Goal: Contribute content

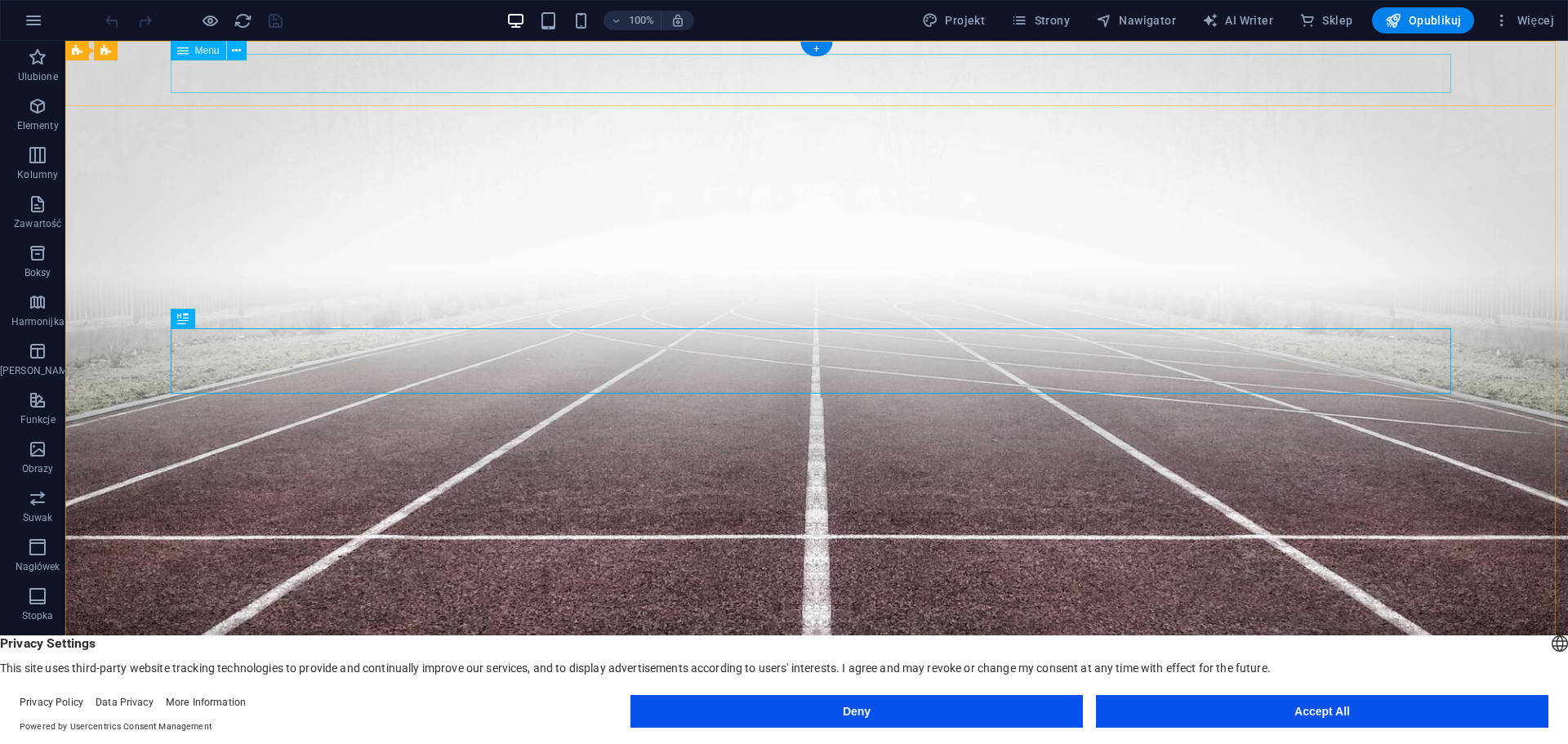
click at [1256, 715] on nav "Home CWFiS Kadra Kierownicza Kadra Dydaktyczna Administracja Zajęcia WF Zasady …" at bounding box center [817, 734] width 1280 height 39
select select
select select "primary"
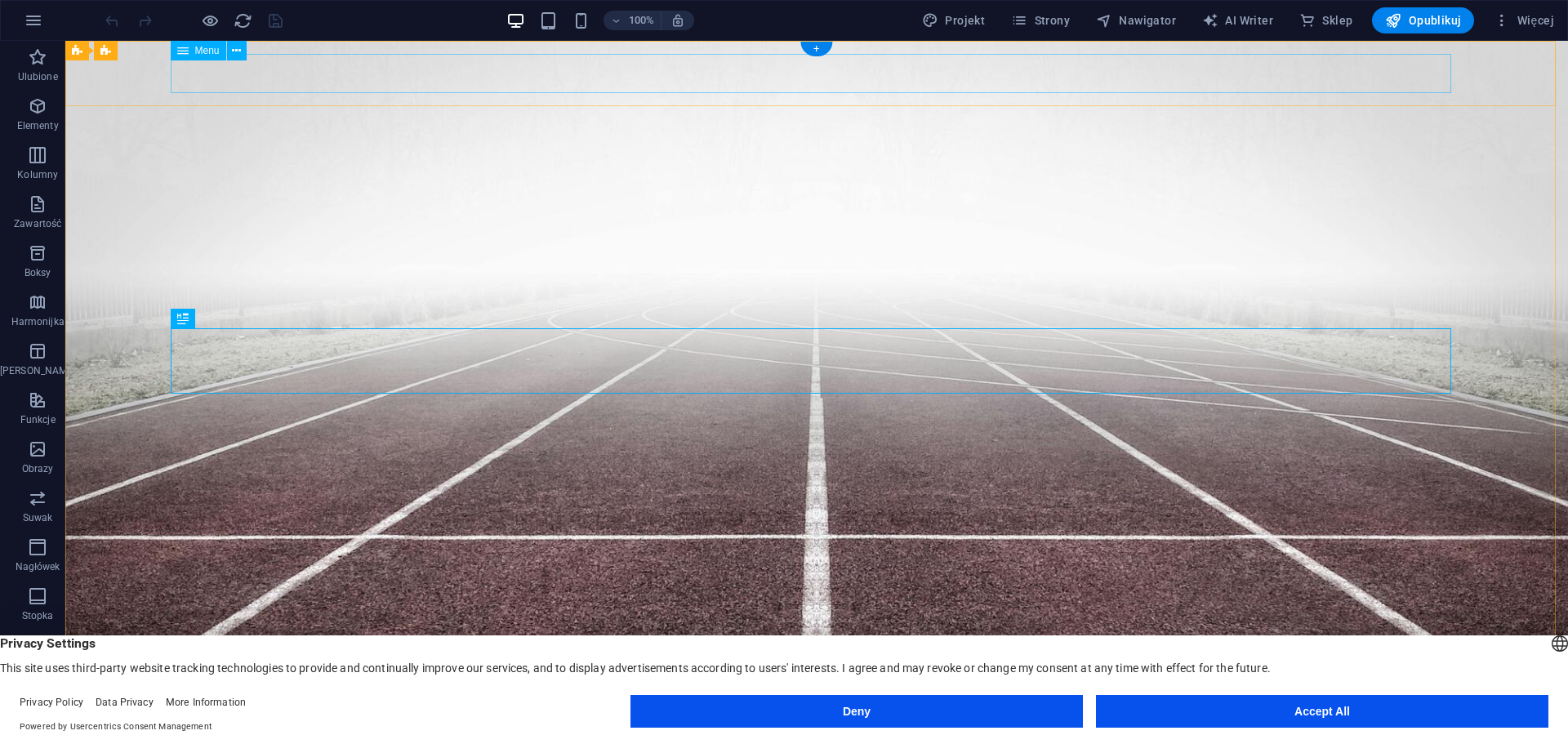
select select "1"
select select
select select "secondary"
select select "2"
select select
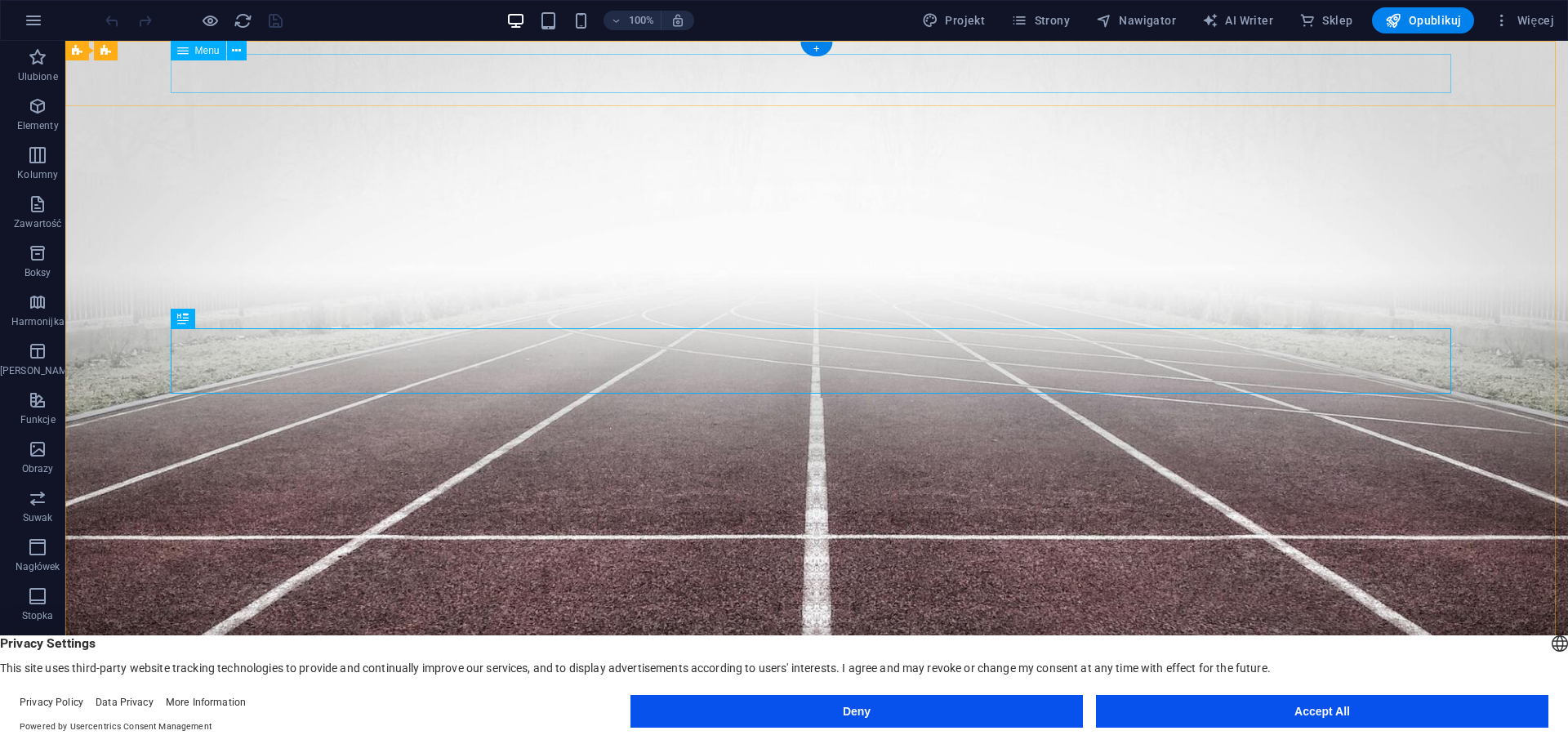
select select "3"
select select
select select "4"
select select
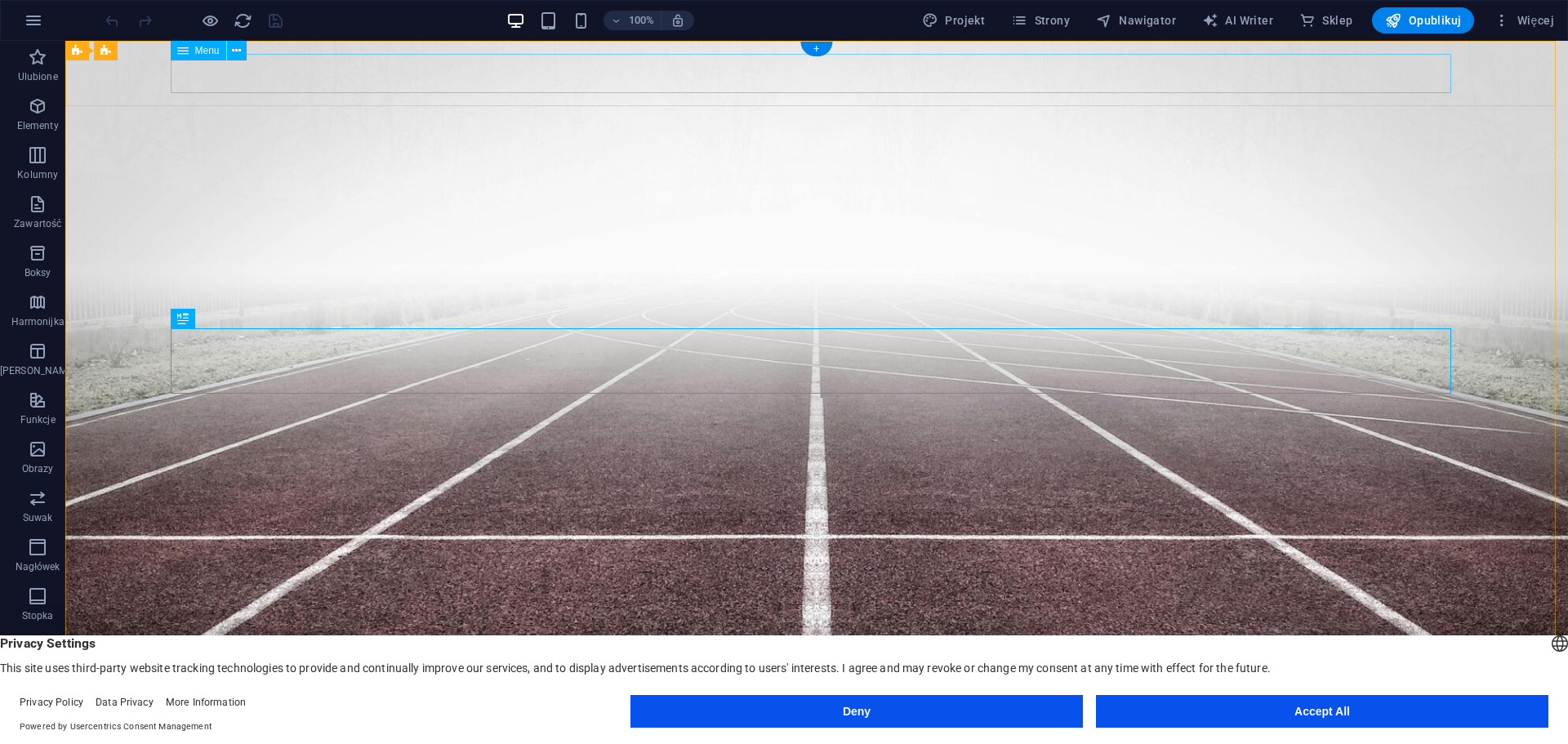
select select "7"
select select
select select "5"
select select
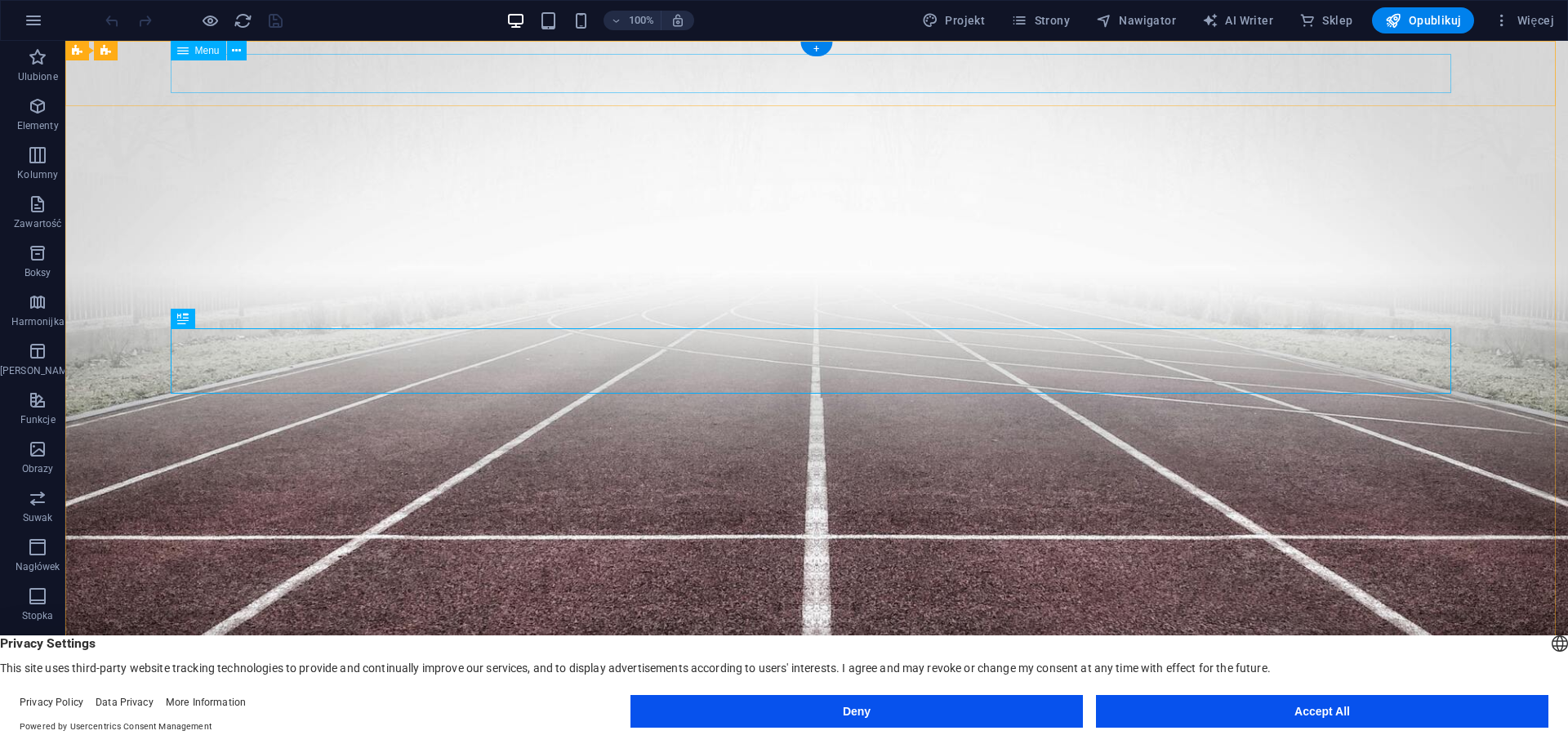
select select
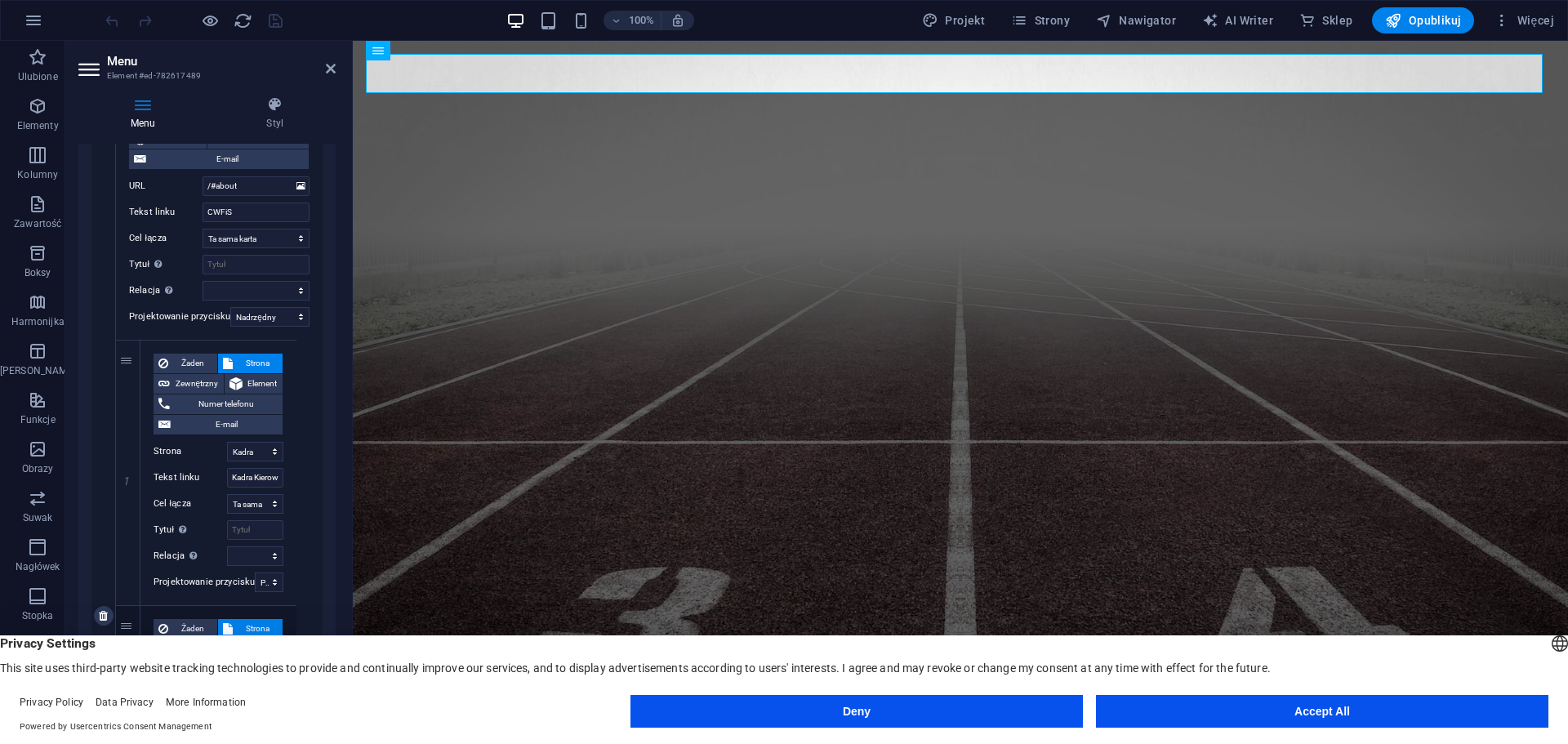
scroll to position [654, 0]
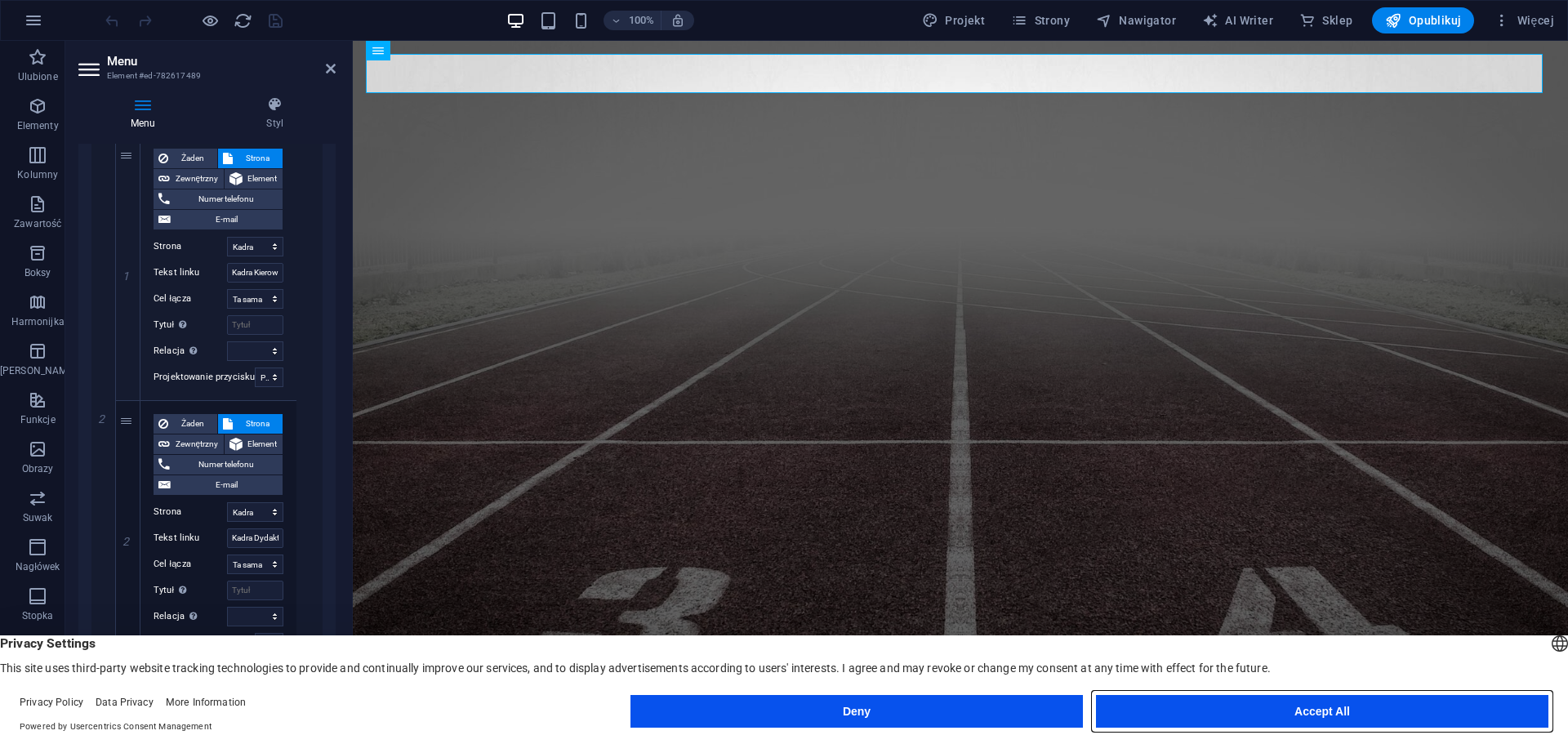
click at [1240, 724] on button "Accept All" at bounding box center [1322, 712] width 452 height 32
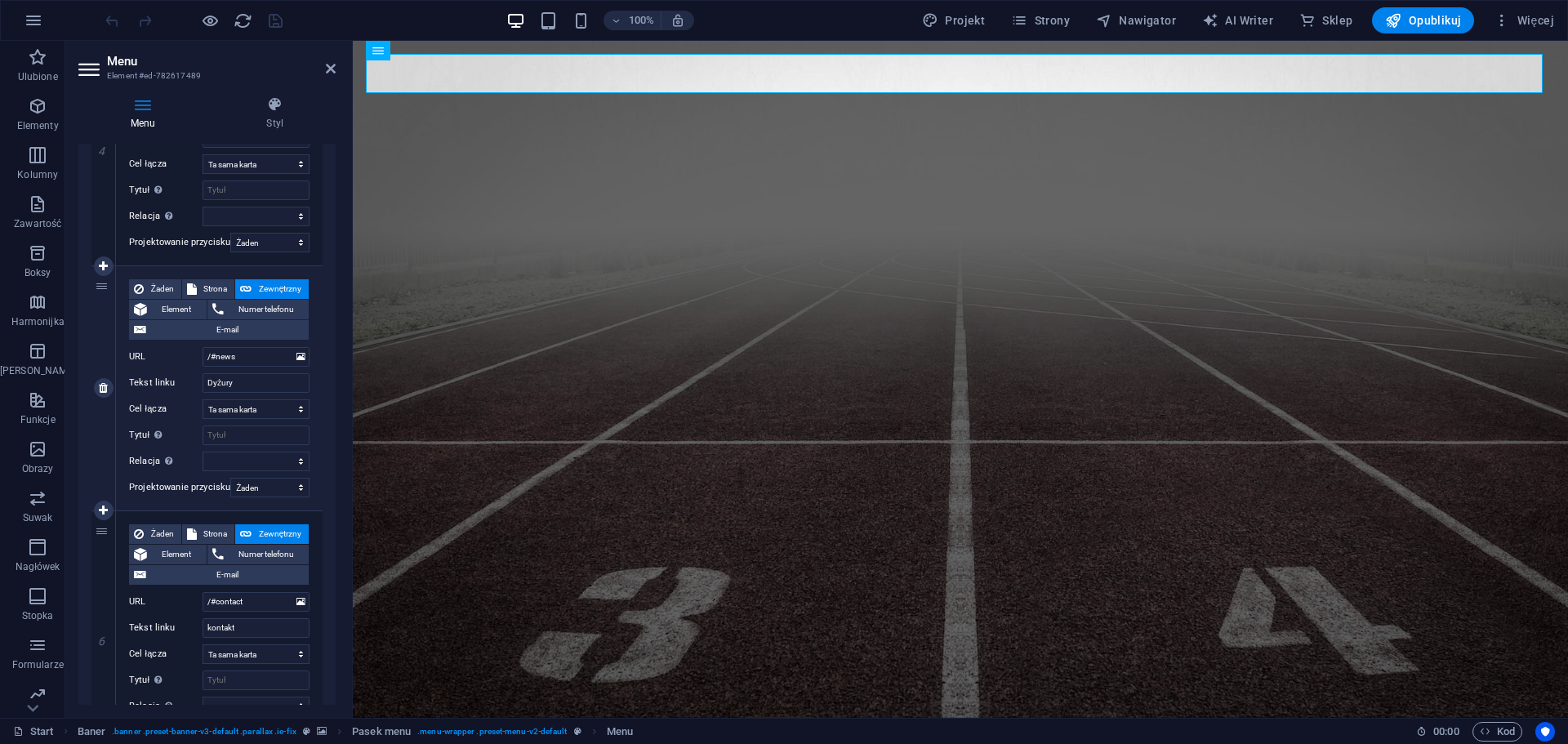
scroll to position [2702, 0]
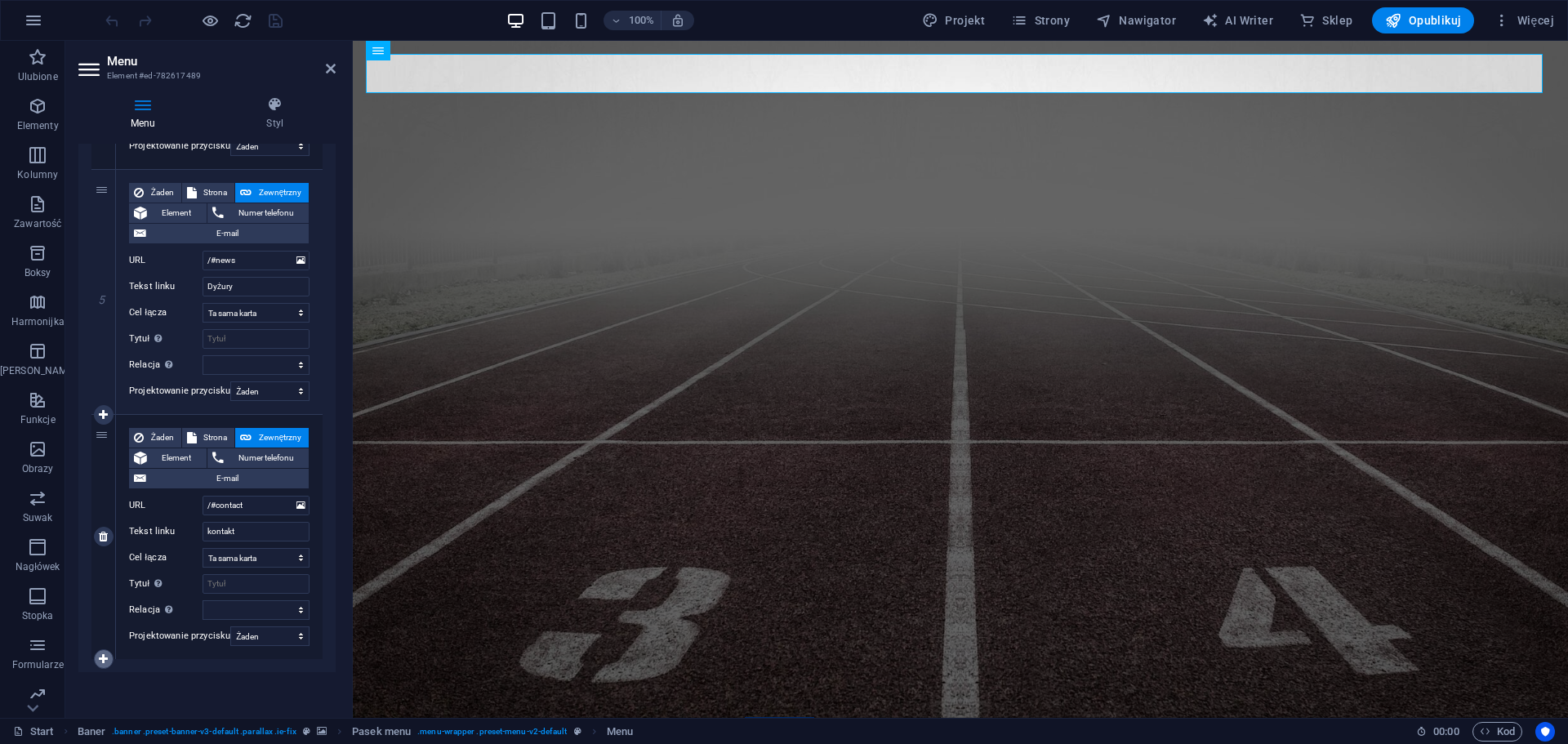
click at [109, 658] on link at bounding box center [104, 658] width 20 height 20
select select
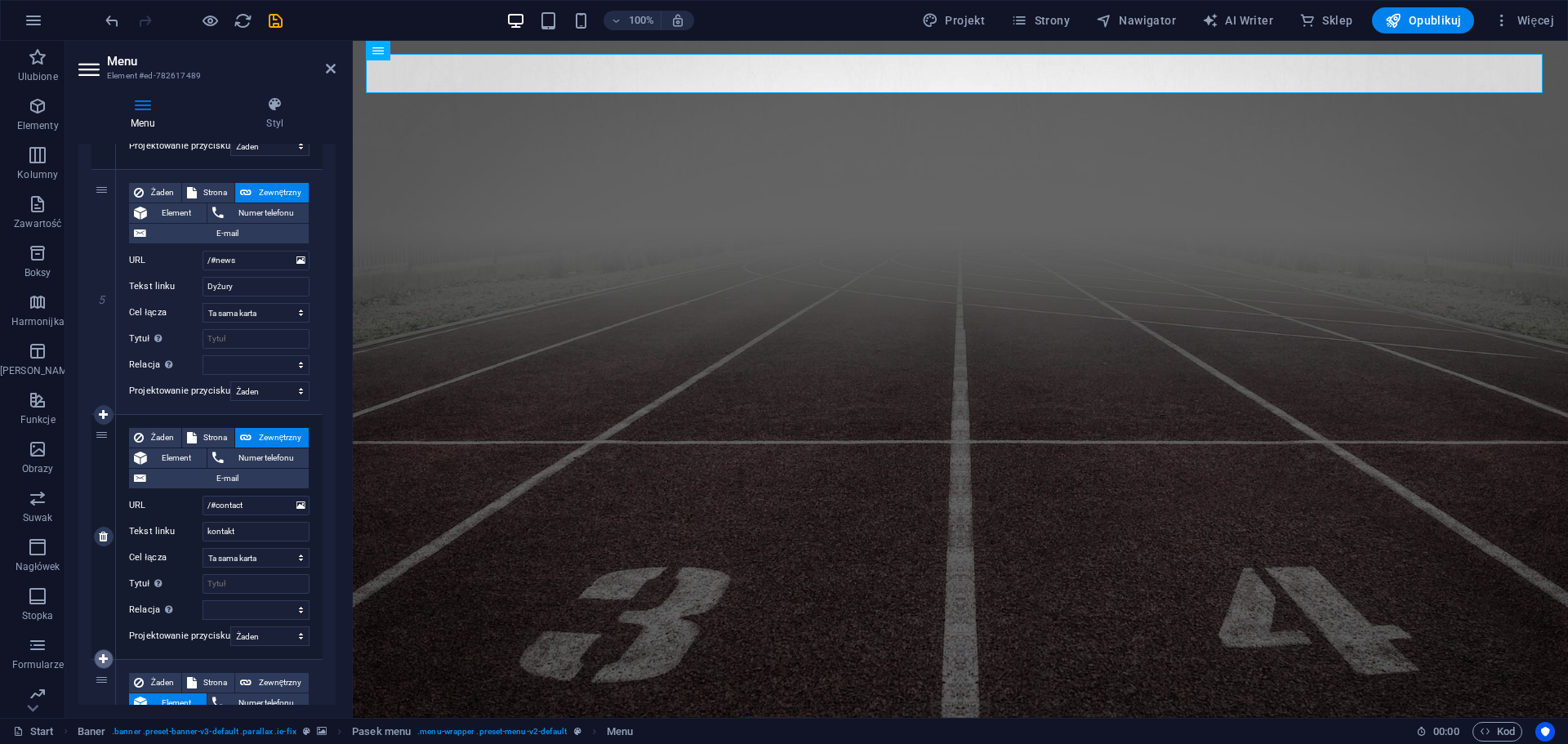
select select
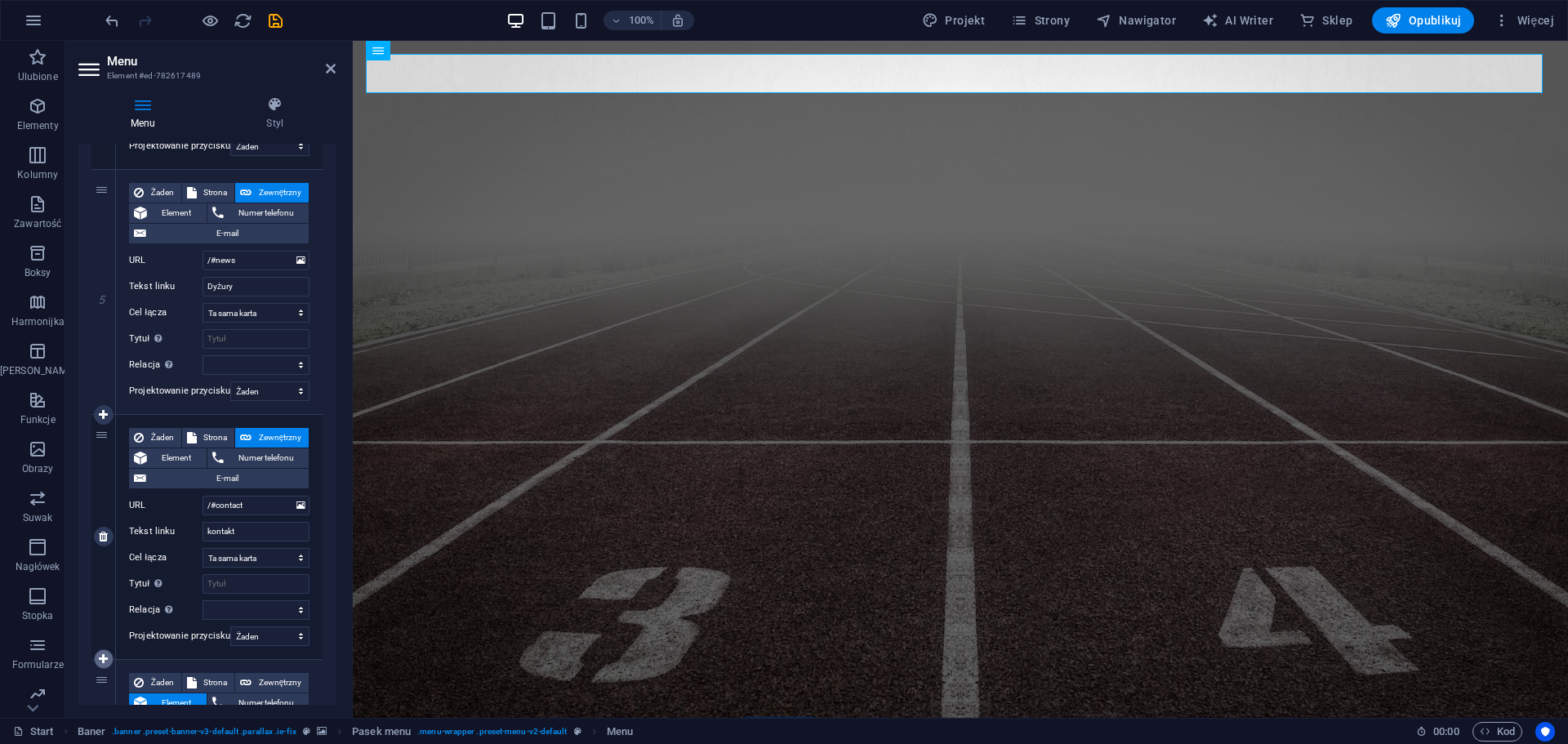
select select
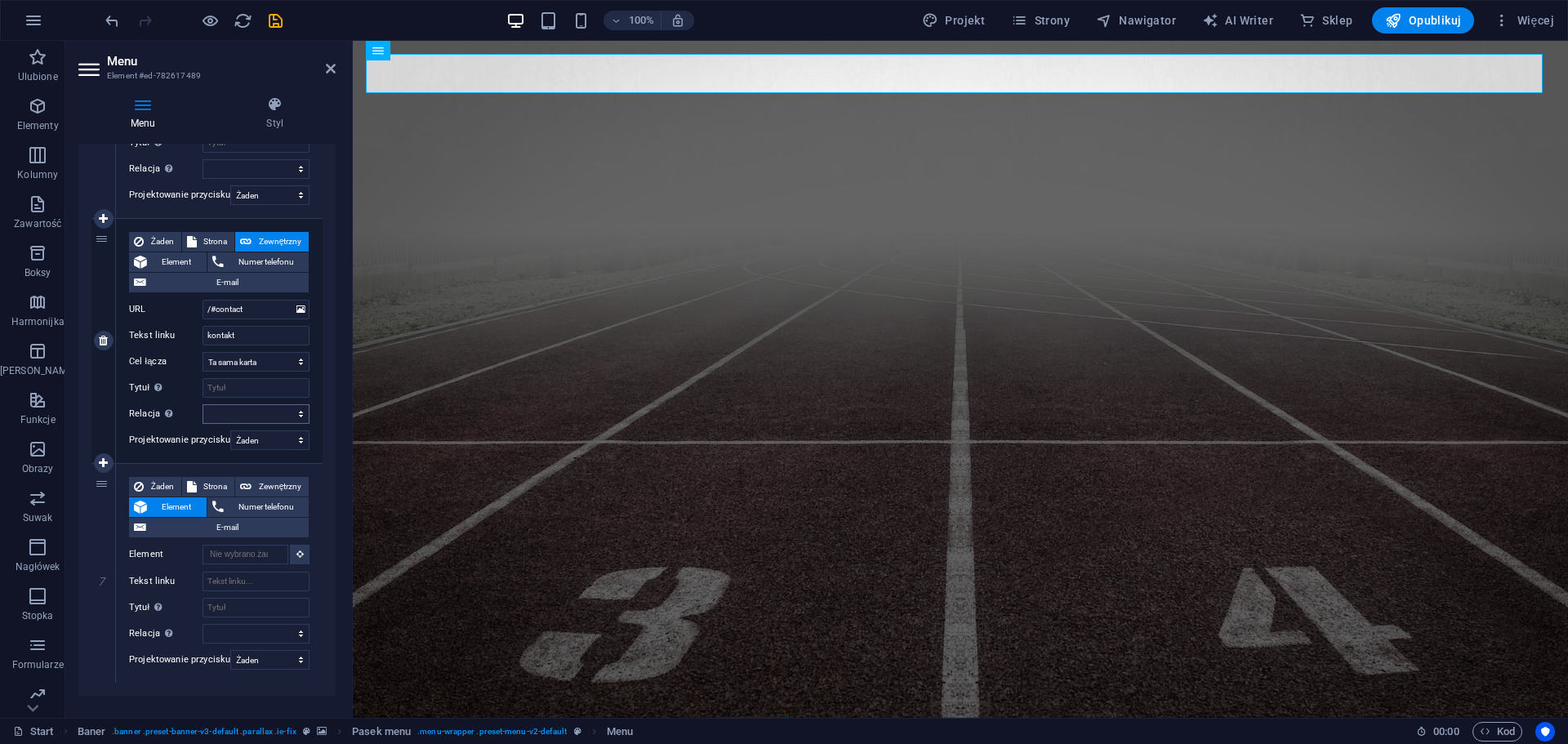
scroll to position [2922, 0]
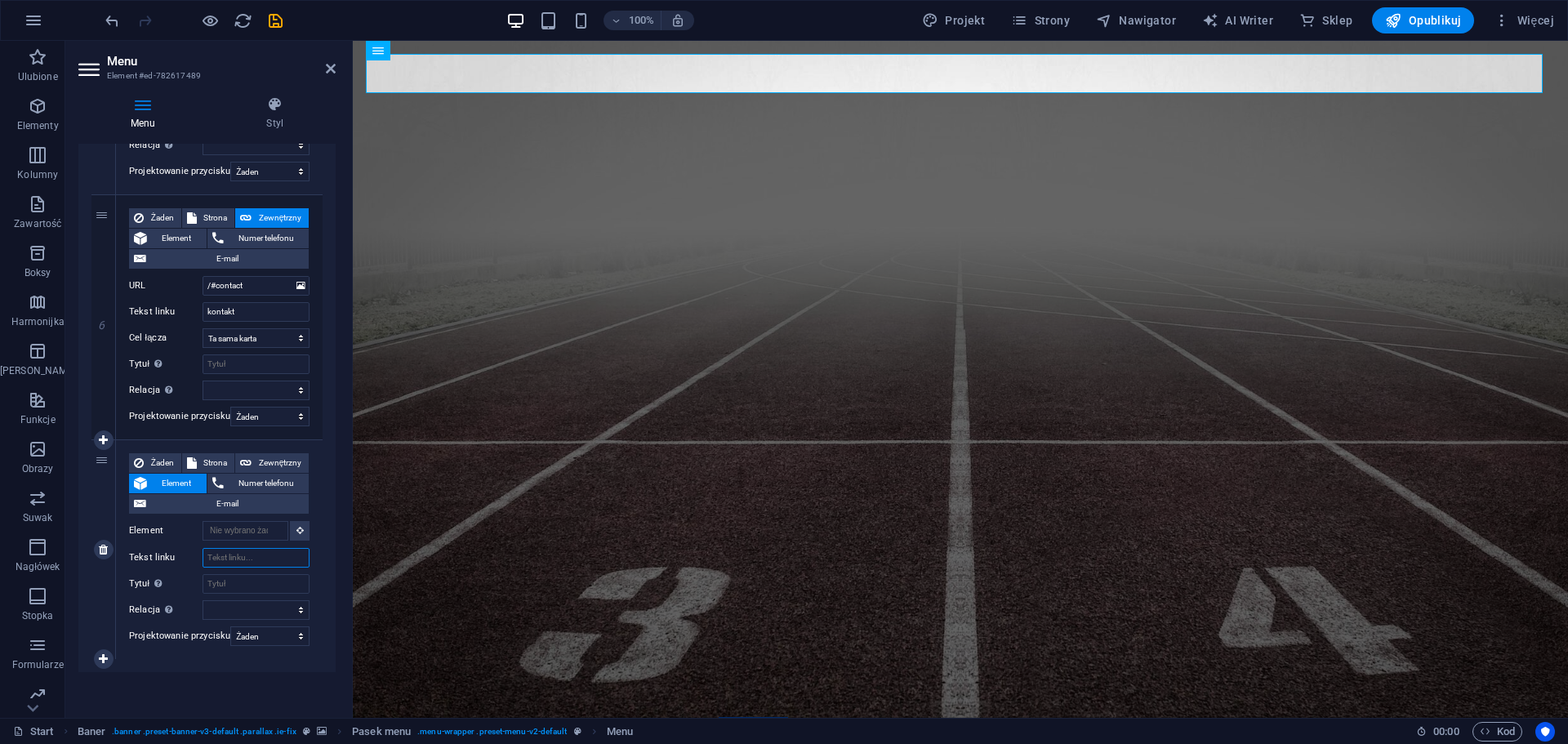
click at [231, 558] on input "Tekst linku" at bounding box center [255, 558] width 107 height 20
type input "Ankieta"
select select
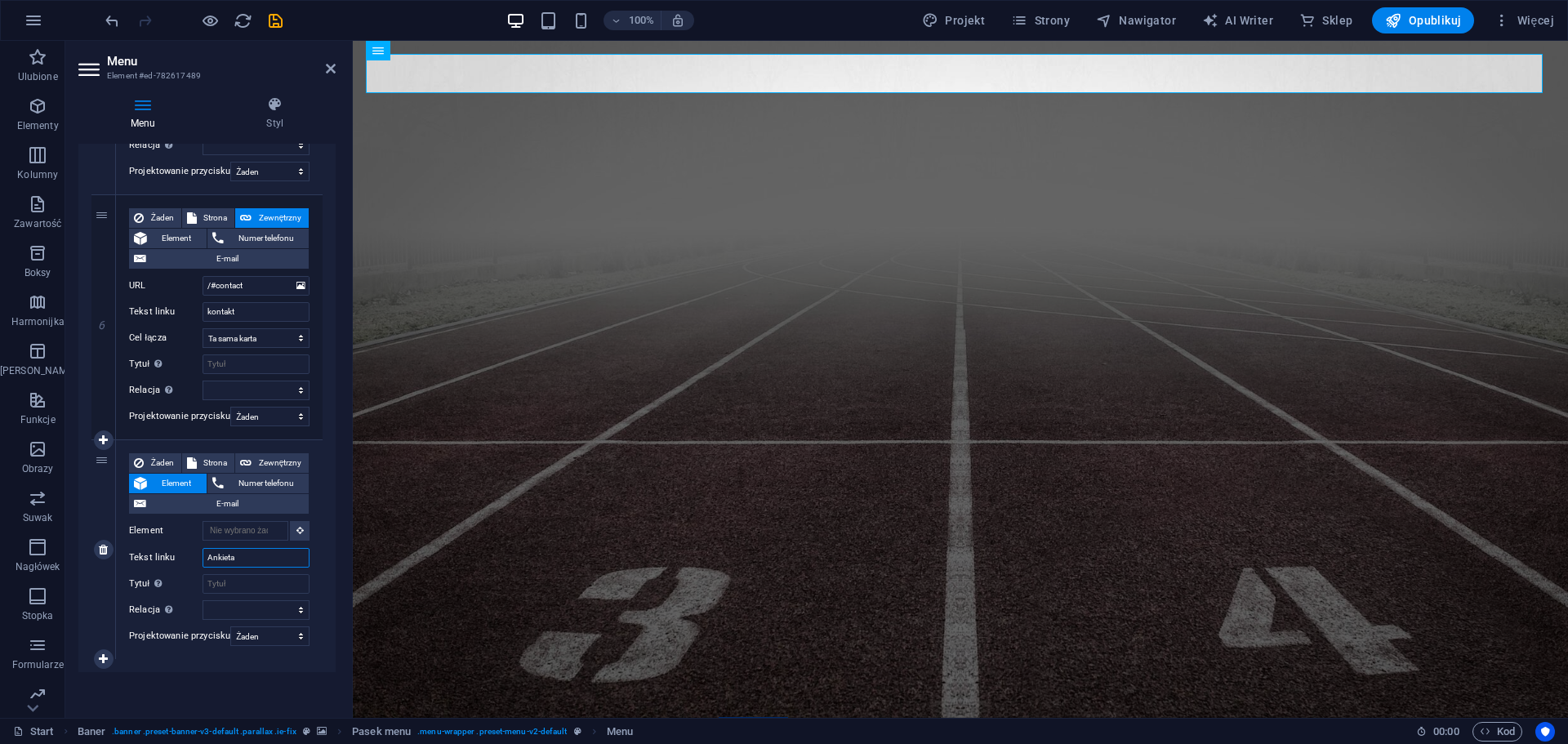
select select
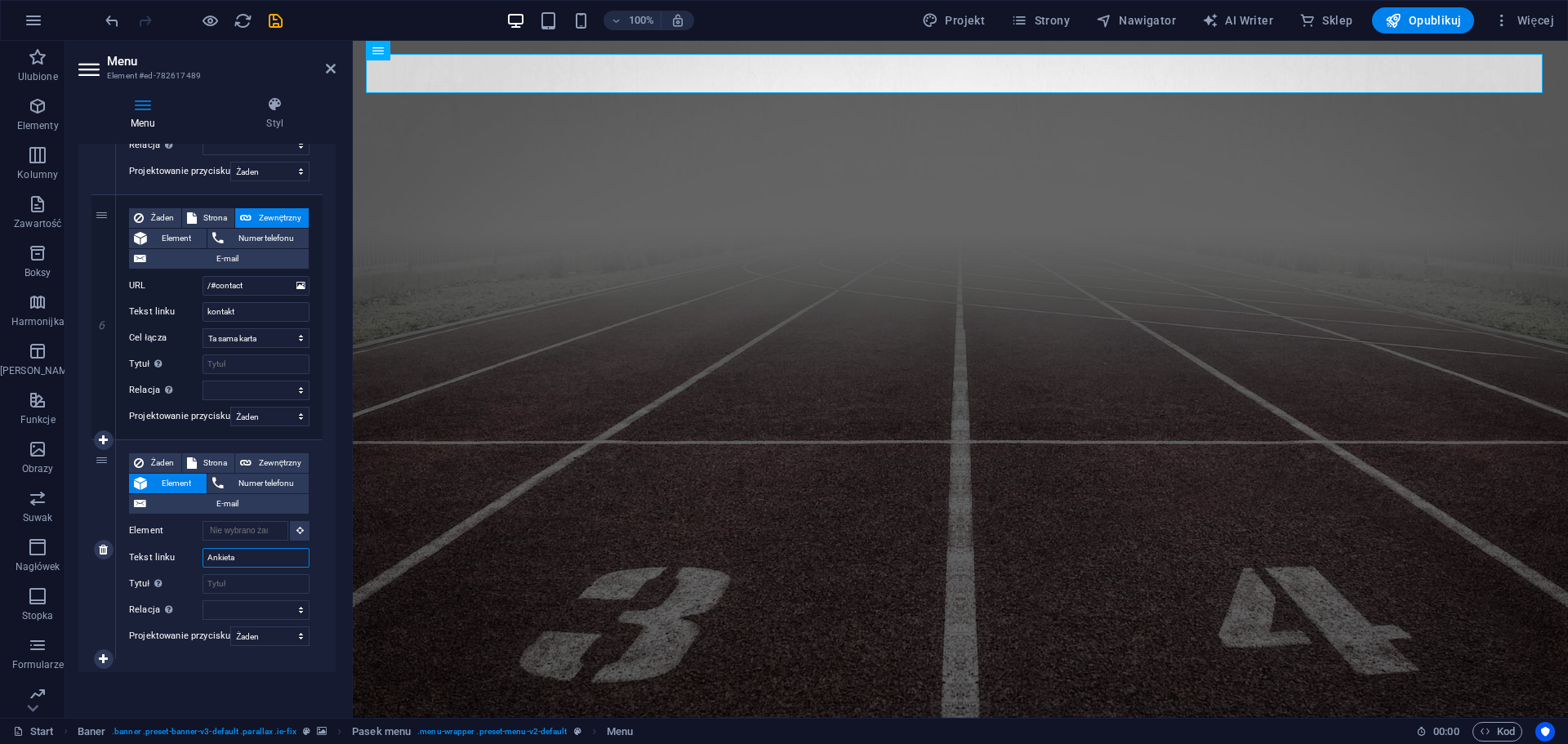
select select
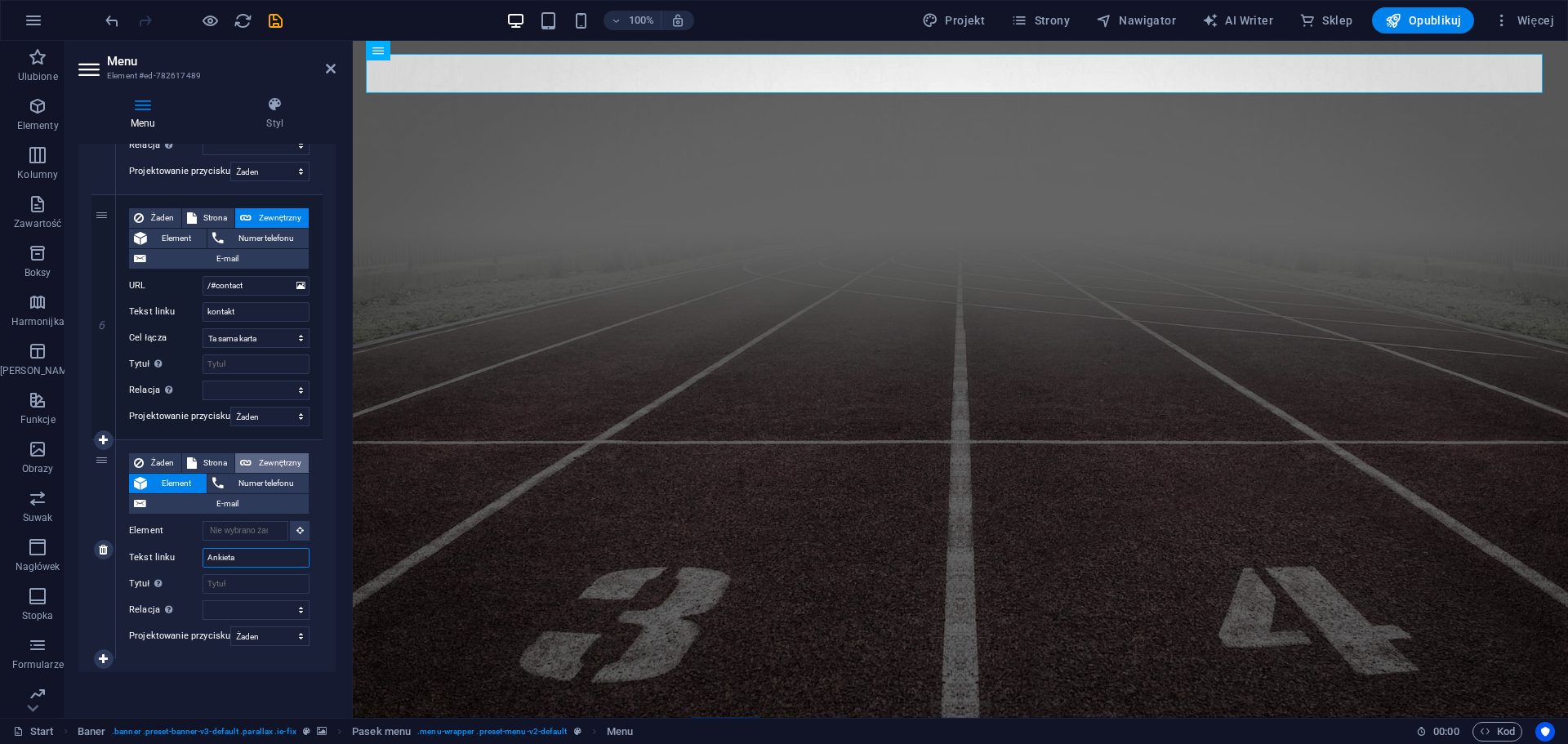
type input "Ankieta"
click at [250, 457] on button "Zewnętrzny" at bounding box center [272, 463] width 73 height 20
select select
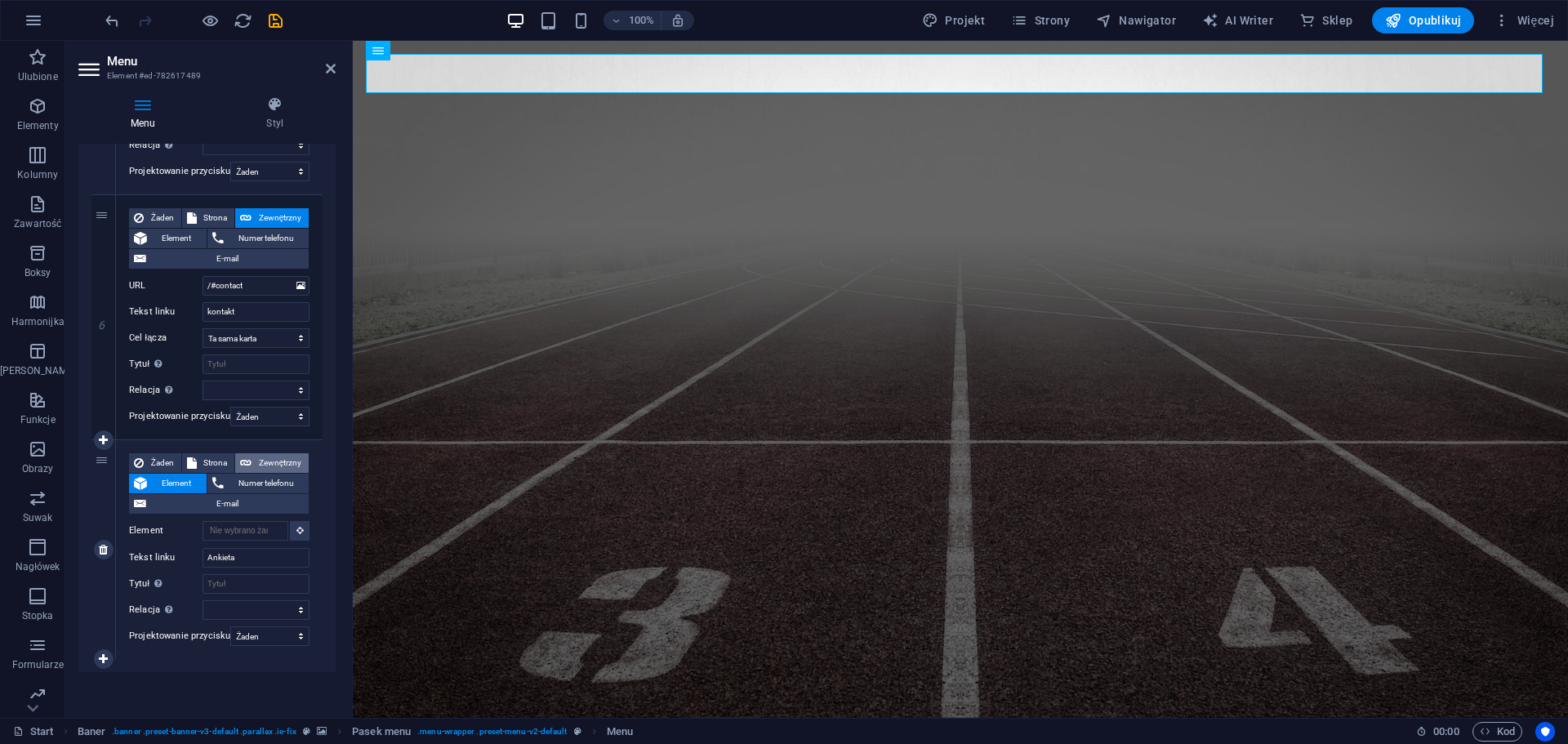
select select
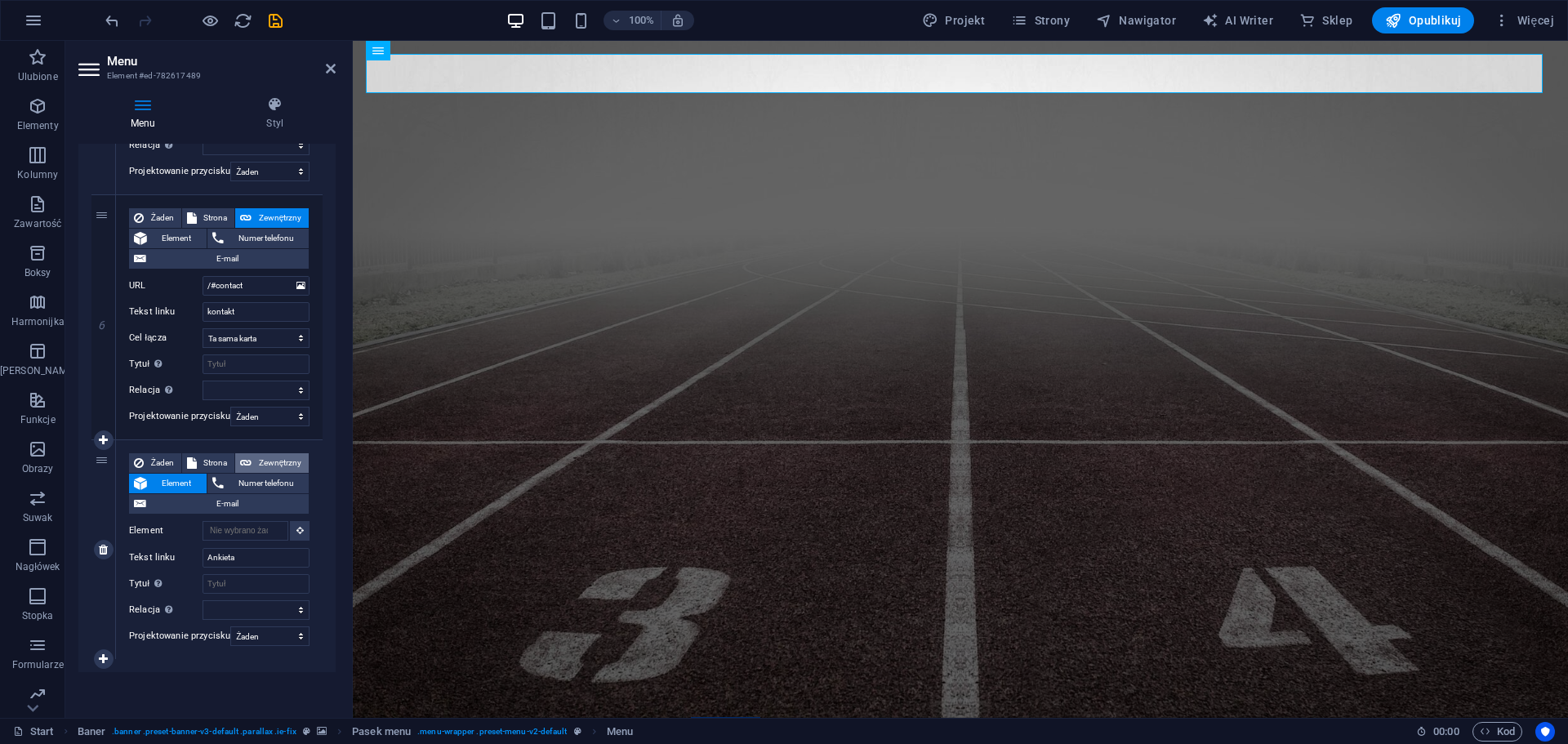
select select
select select "blank"
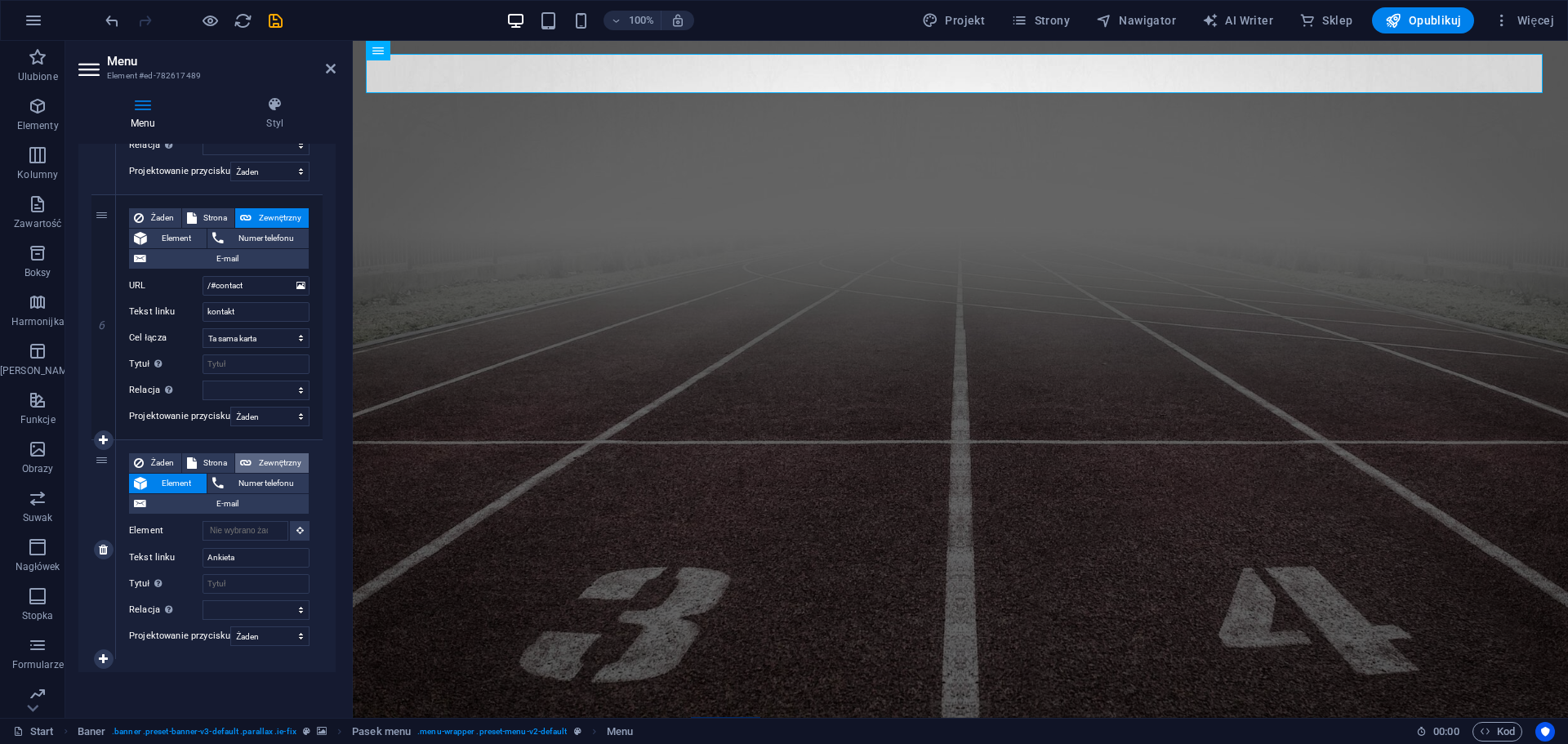
select select
paste input "[URL][DOMAIN_NAME]"
type input "[URL][DOMAIN_NAME]"
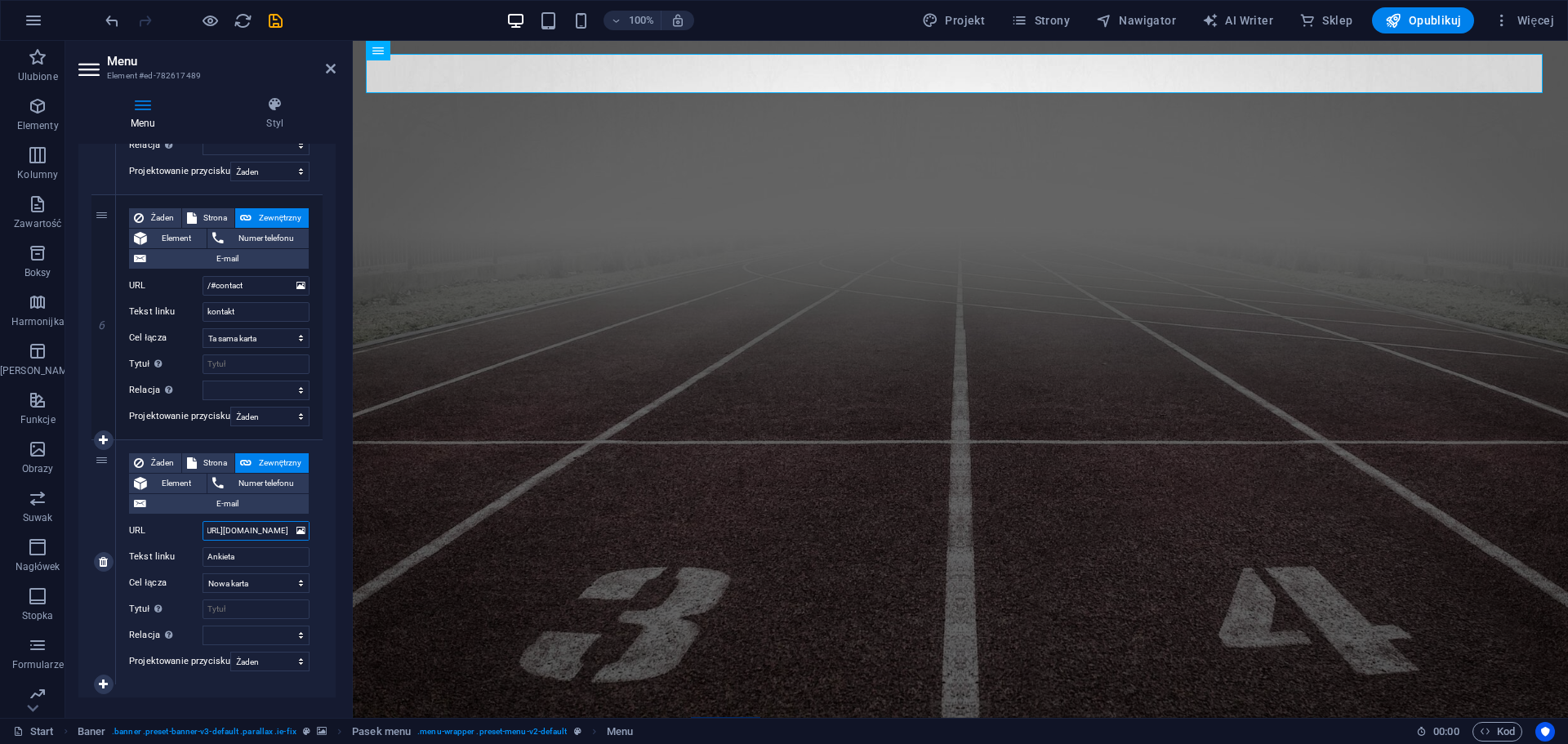
select select
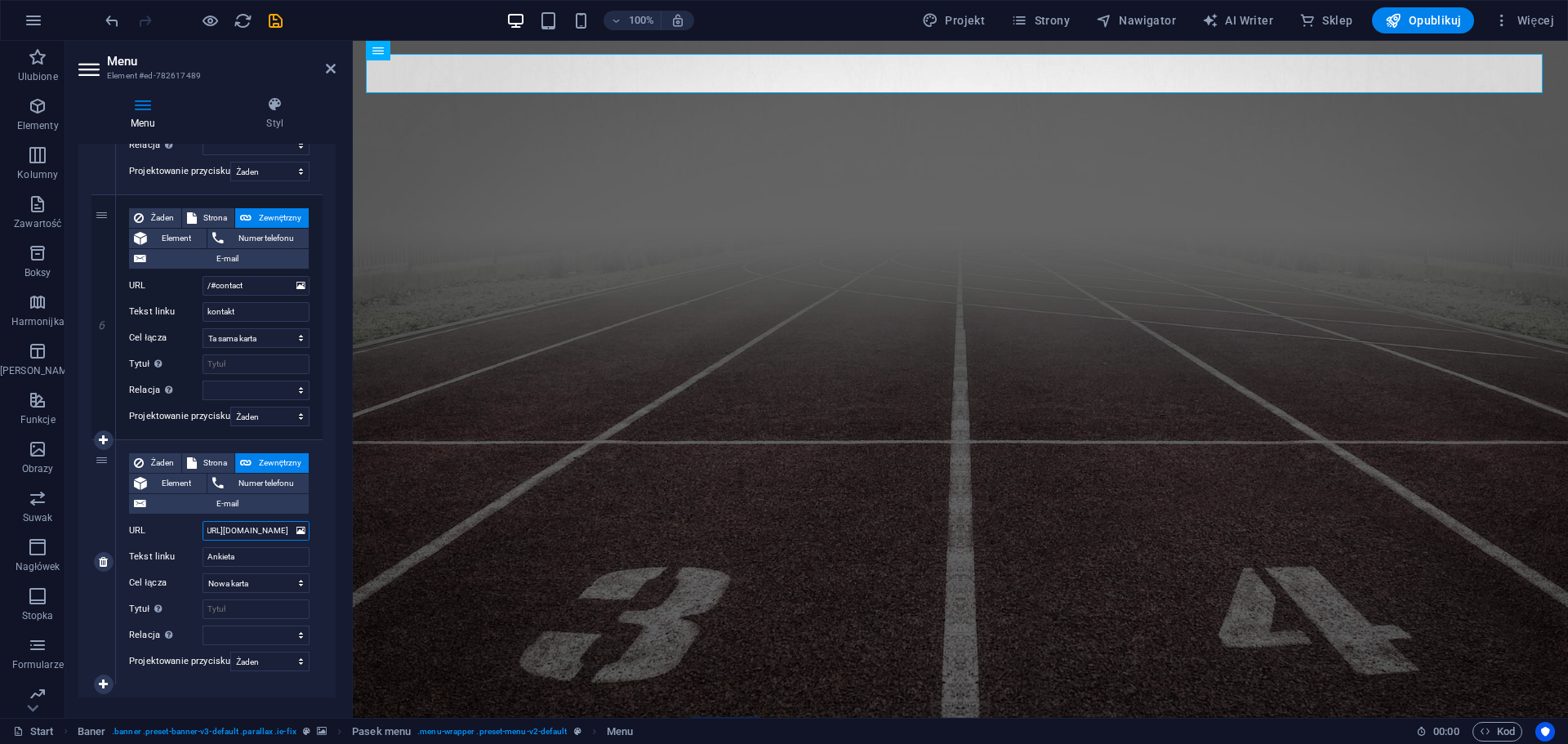
select select
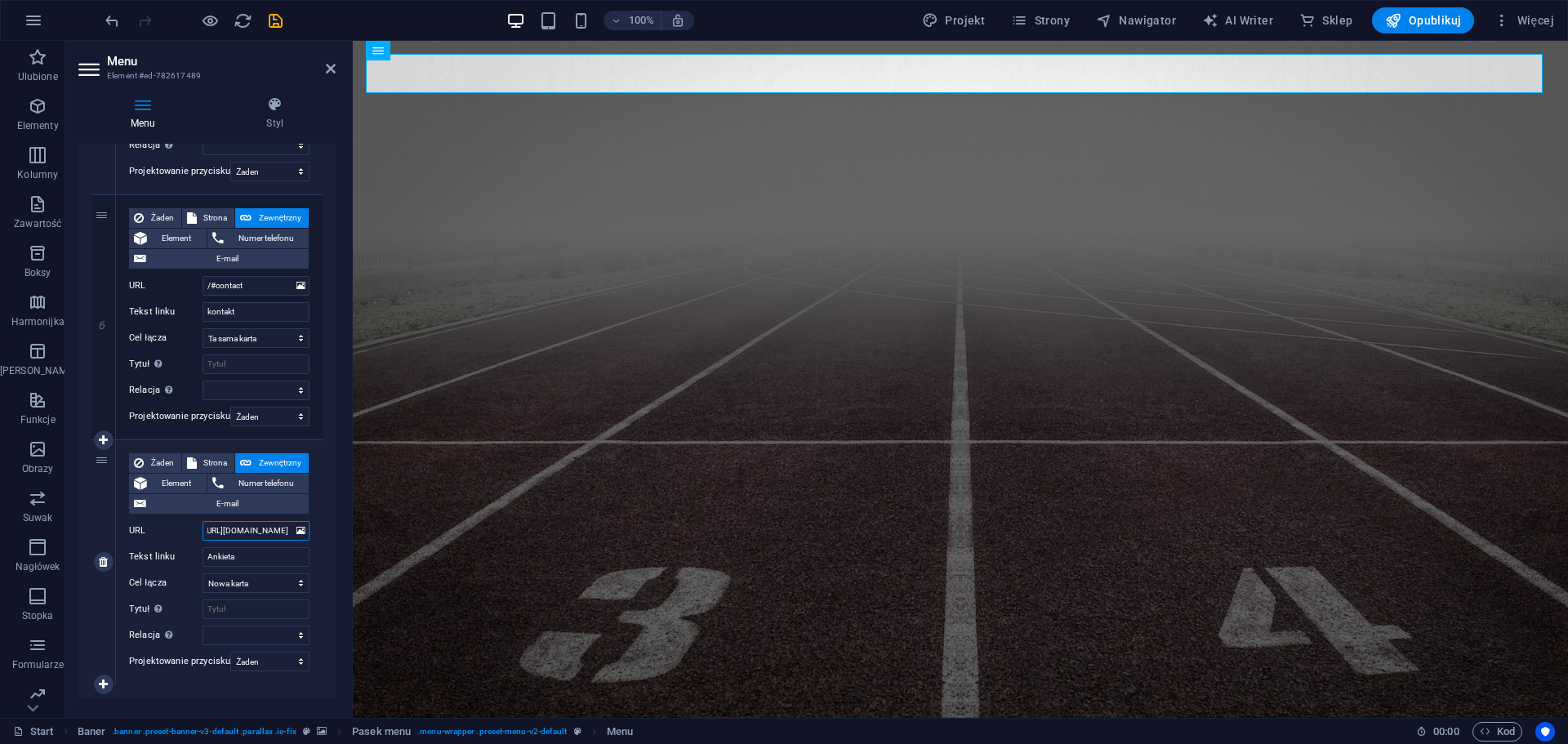
select select
type input "[URL][DOMAIN_NAME]"
select select
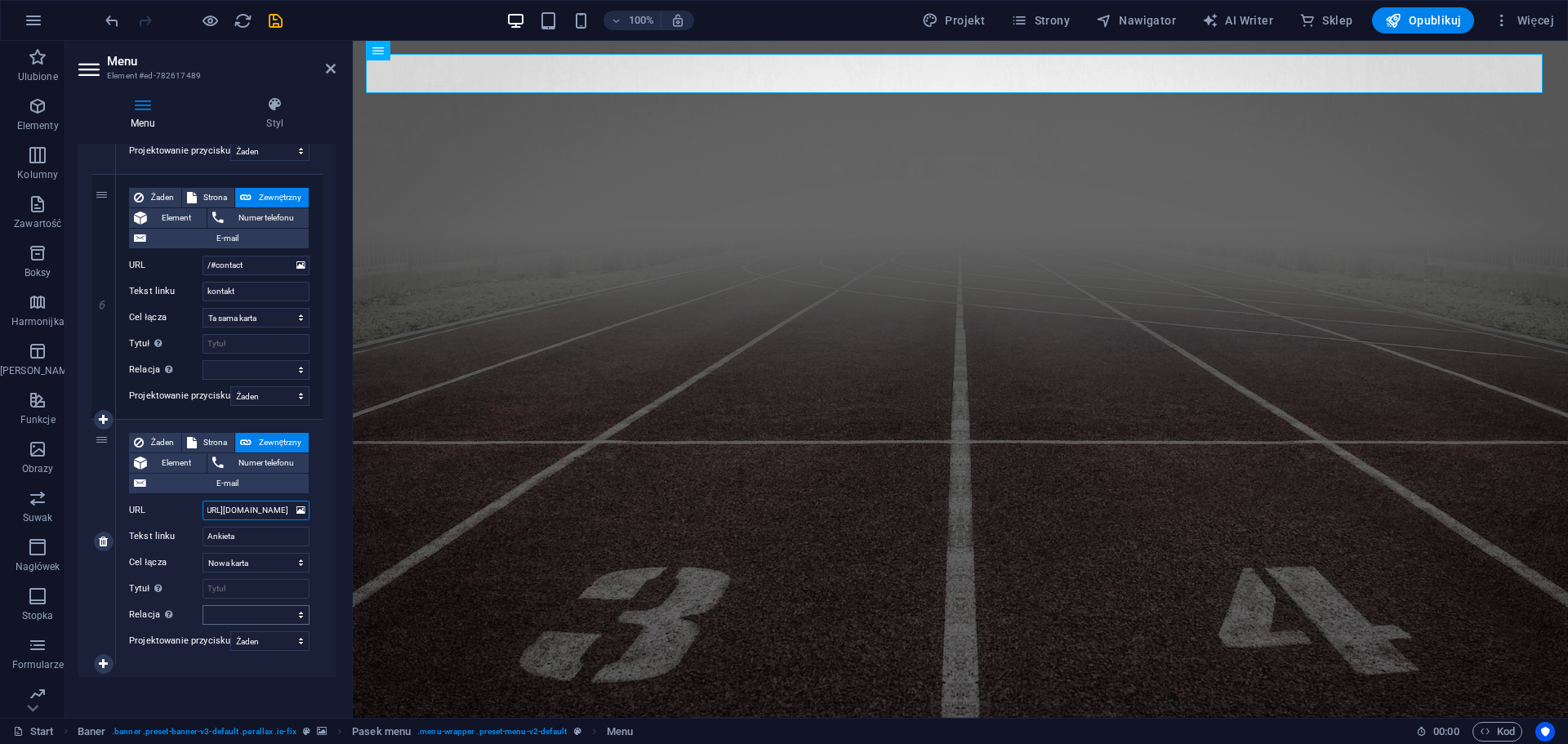
scroll to position [2947, 0]
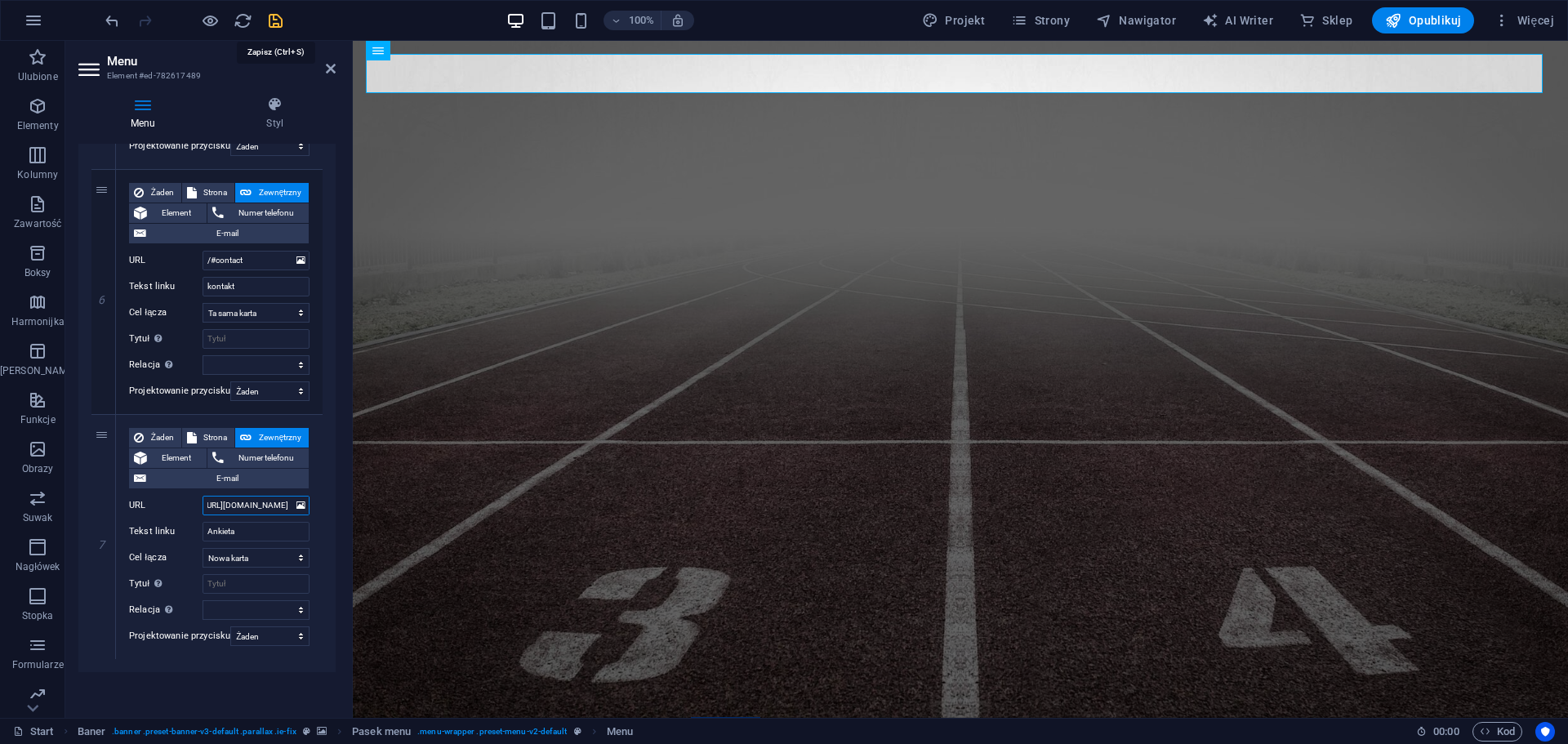
type input "[URL][DOMAIN_NAME]"
click at [270, 26] on icon "save" at bounding box center [275, 21] width 19 height 19
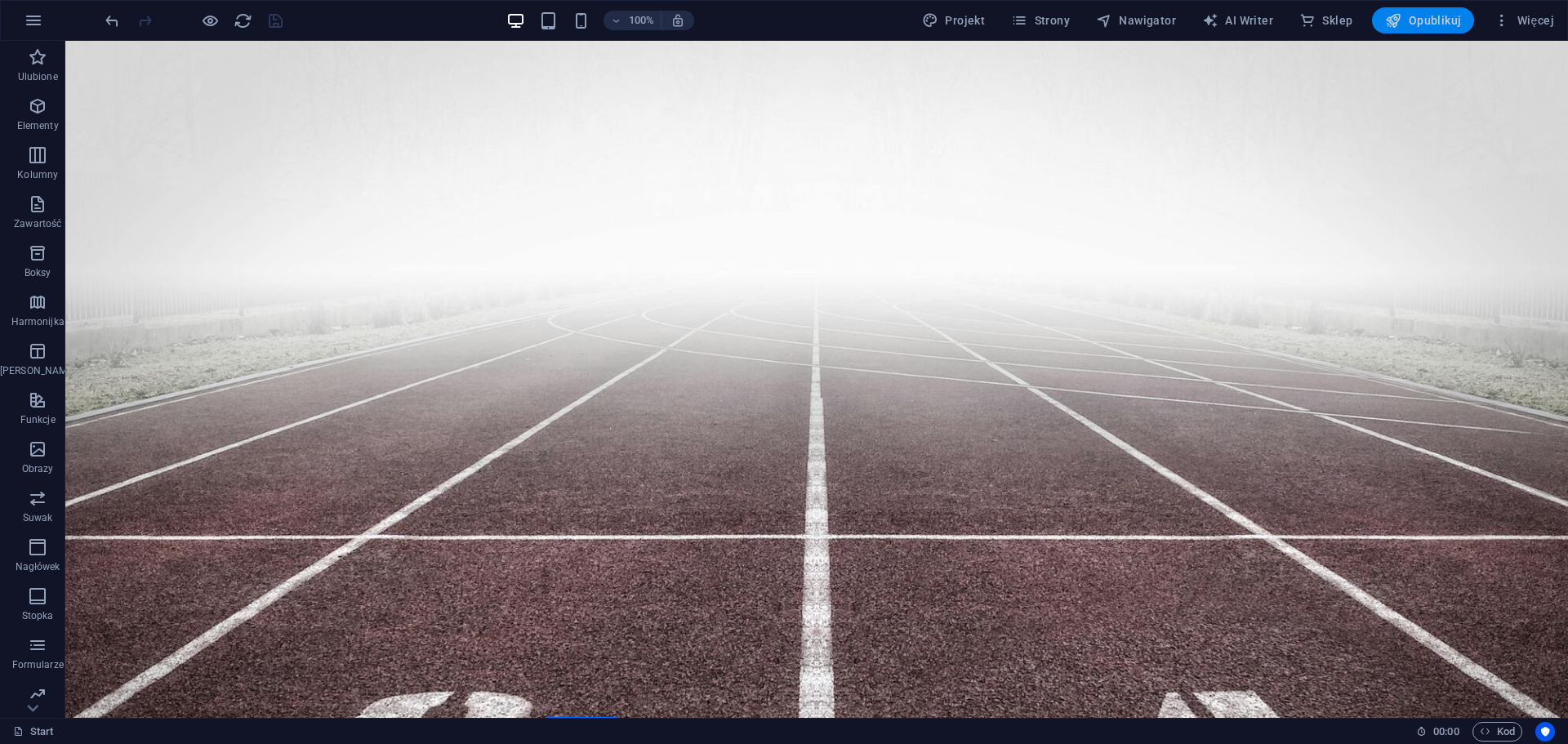
click at [1435, 27] on span "Opublikuj" at bounding box center [1423, 20] width 76 height 16
